Goal: Find specific page/section: Find specific page/section

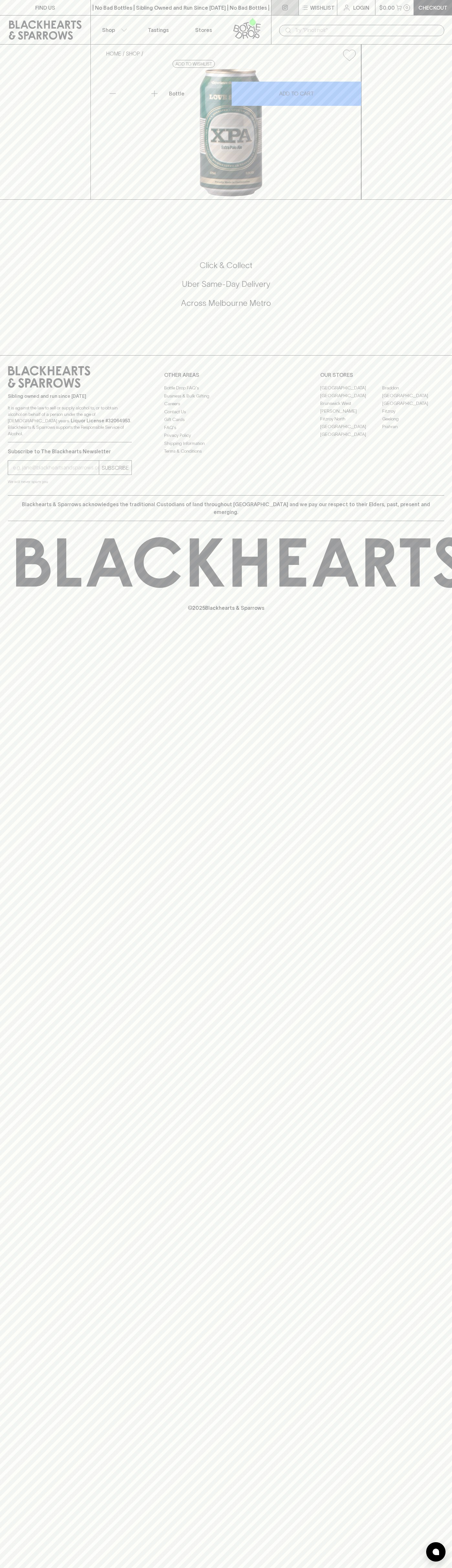
click at [288, 1] on link at bounding box center [284, 7] width 27 height 15
click at [428, 1378] on div "FIND US | No Bad Bottles | Sibling Owned and Run Since 2006 | No Bad Bottles | …" at bounding box center [226, 784] width 452 height 1568
click at [0, 1567] on html "FIND US | No Bad Bottles | Sibling Owned and Run Since 2006 | No Bad Bottles | …" at bounding box center [226, 784] width 452 height 1568
click at [28, 37] on icon at bounding box center [45, 30] width 81 height 19
click at [413, 415] on link "Fitzroy" at bounding box center [413, 411] width 62 height 8
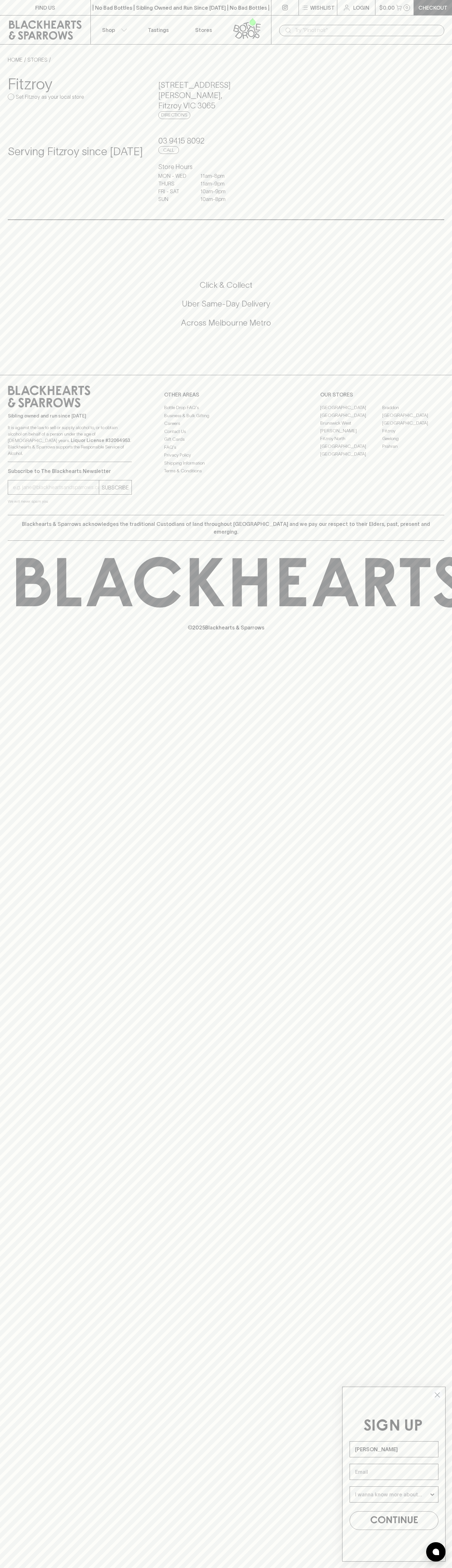
type input "[PERSON_NAME]"
